Goal: Task Accomplishment & Management: Use online tool/utility

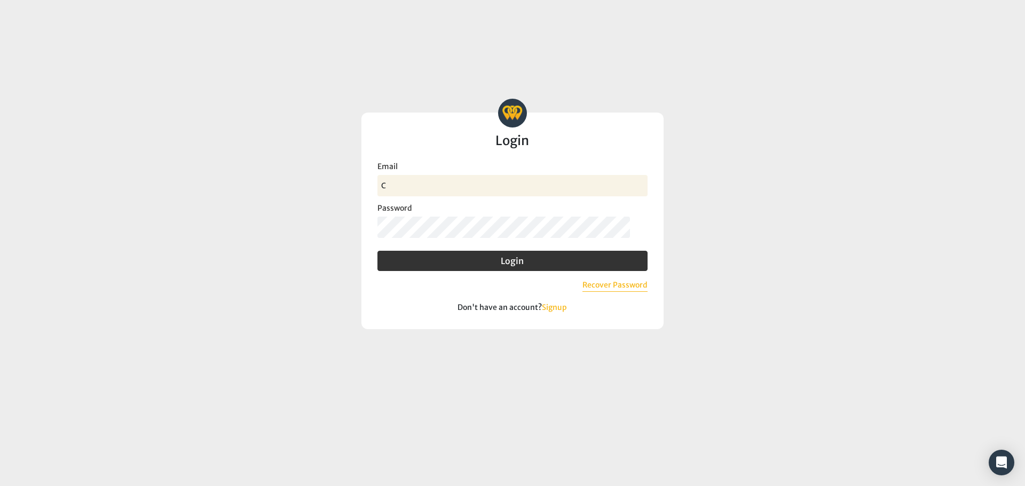
type input "[PERSON_NAME][EMAIL_ADDRESS][DOMAIN_NAME]"
click at [377, 251] on button "Login" at bounding box center [512, 261] width 270 height 20
